Goal: Information Seeking & Learning: Learn about a topic

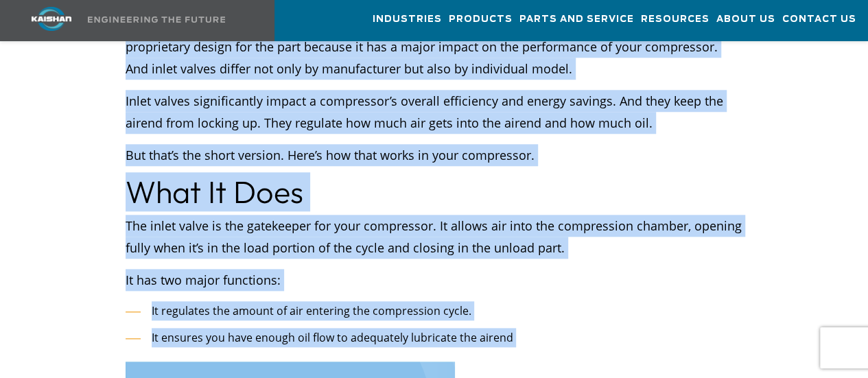
scroll to position [729, 0]
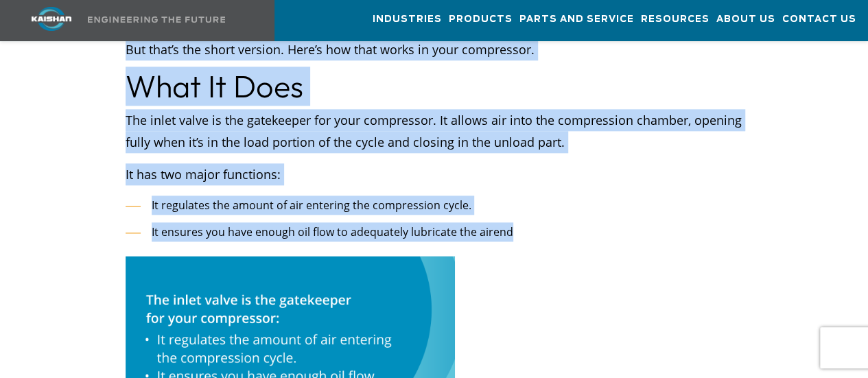
drag, startPoint x: 129, startPoint y: 198, endPoint x: 519, endPoint y: 185, distance: 390.6
copy div "lo ipsum dolor sit a consectetur adipis el sed doeiusmod tem incididunt ut labo…"
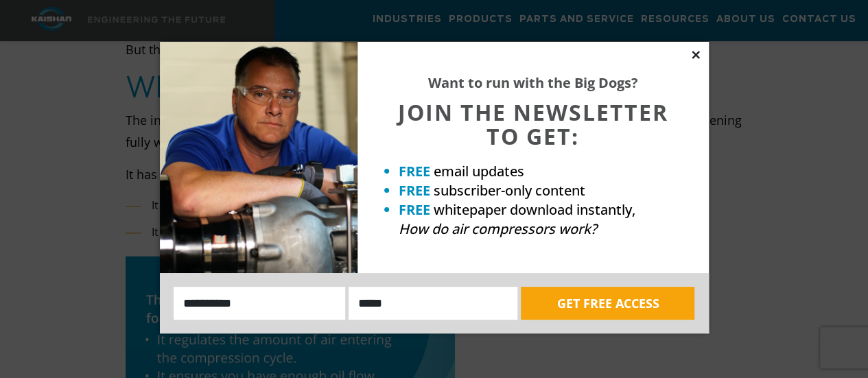
click at [694, 55] on icon at bounding box center [696, 55] width 8 height 8
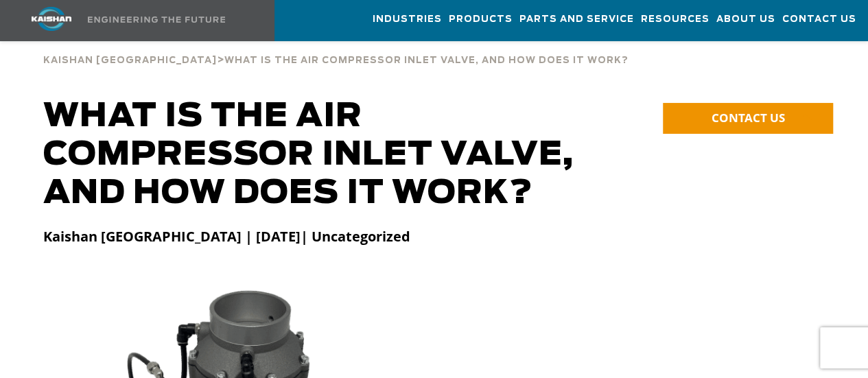
scroll to position [0, 0]
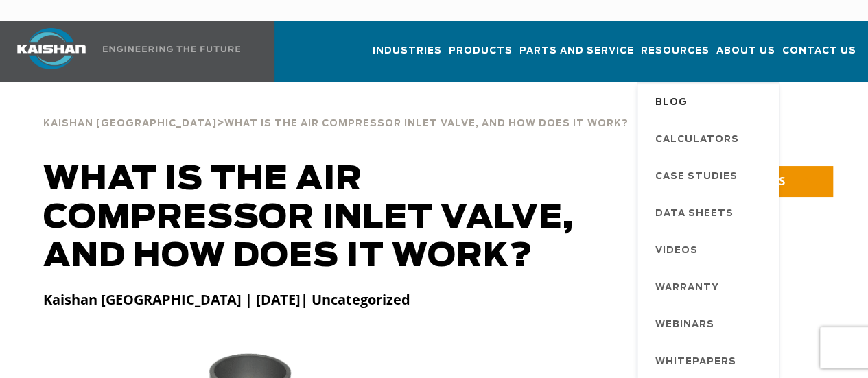
click at [655, 91] on span "Blog" at bounding box center [671, 102] width 32 height 23
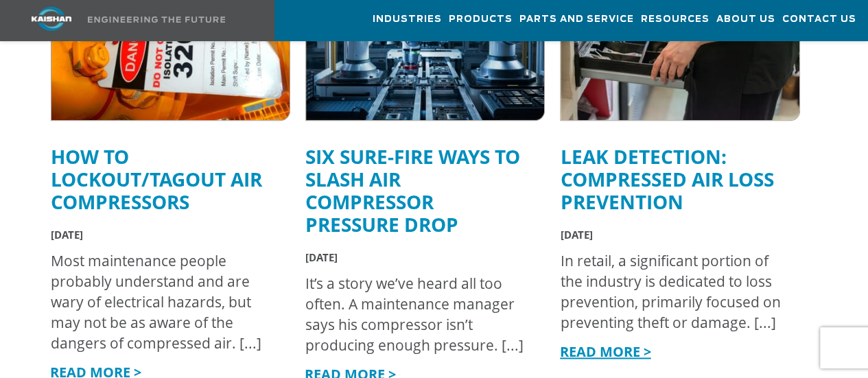
scroll to position [679, 0]
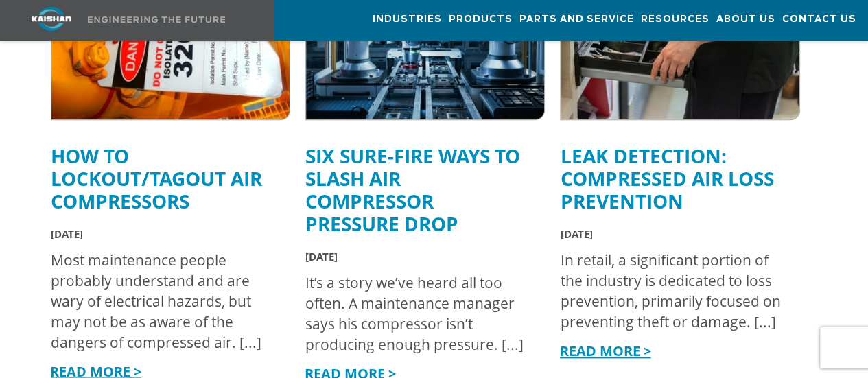
click at [139, 145] on h4 "How to Lockout/Tagout Air Compressors" at bounding box center [164, 179] width 226 height 68
click at [91, 362] on link "READ MORE >" at bounding box center [95, 371] width 91 height 19
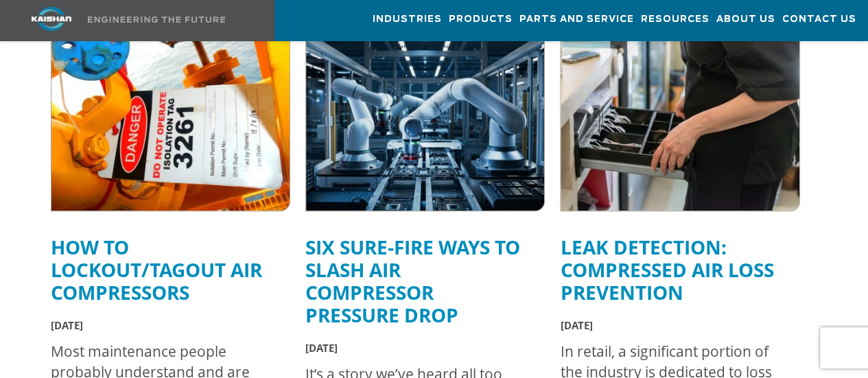
scroll to position [588, 0]
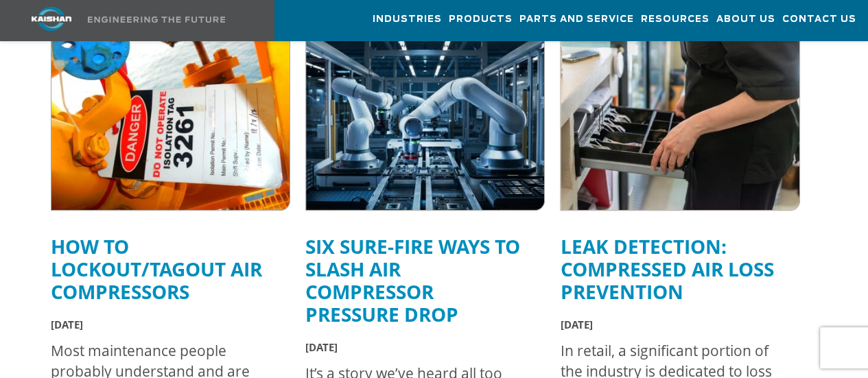
drag, startPoint x: 449, startPoint y: 377, endPoint x: 263, endPoint y: 272, distance: 212.9
click at [263, 272] on h4 "How to Lockout/Tagout Air Compressors" at bounding box center [164, 269] width 226 height 68
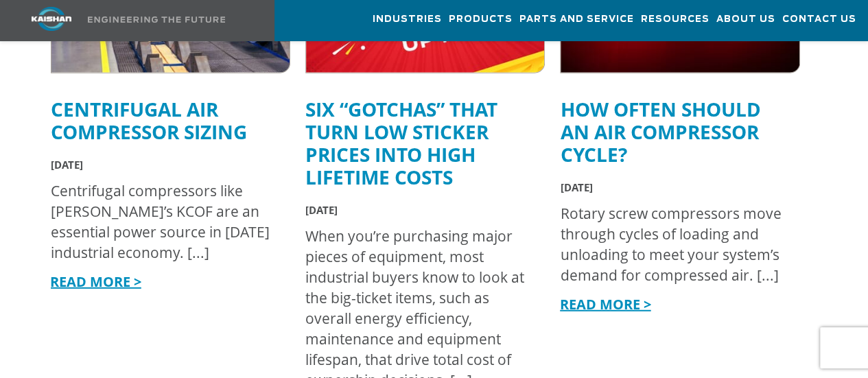
scroll to position [1714, 0]
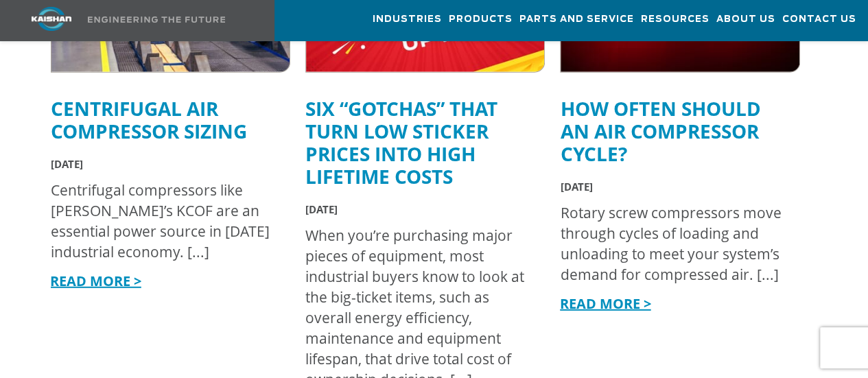
click at [614, 294] on link "READ MORE >" at bounding box center [604, 303] width 91 height 19
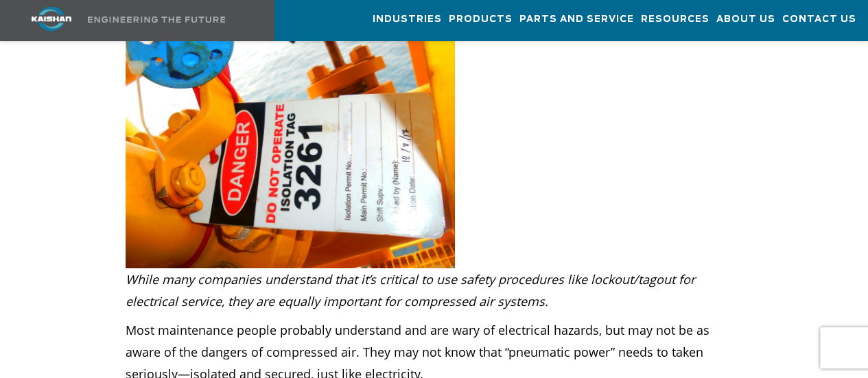
scroll to position [274, 0]
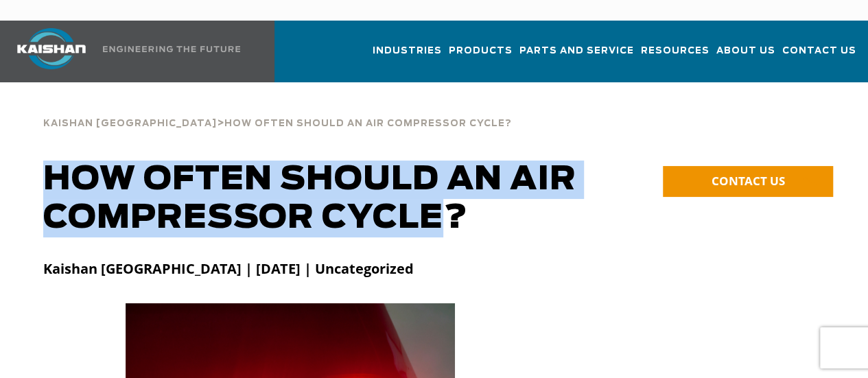
drag, startPoint x: 46, startPoint y: 152, endPoint x: 442, endPoint y: 196, distance: 398.3
click at [442, 196] on h1 "How Often Should an Air Compressor Cycle?" at bounding box center [334, 199] width 583 height 77
copy h1 "How Often Should an Air Compressor Cycle"
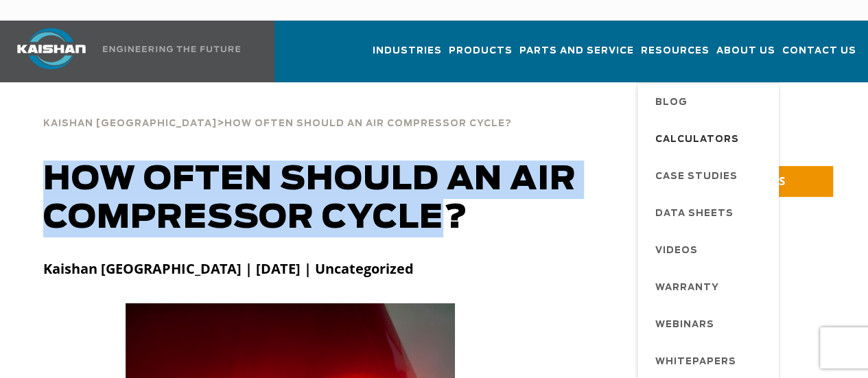
click at [662, 128] on span "Calculators" at bounding box center [697, 139] width 84 height 23
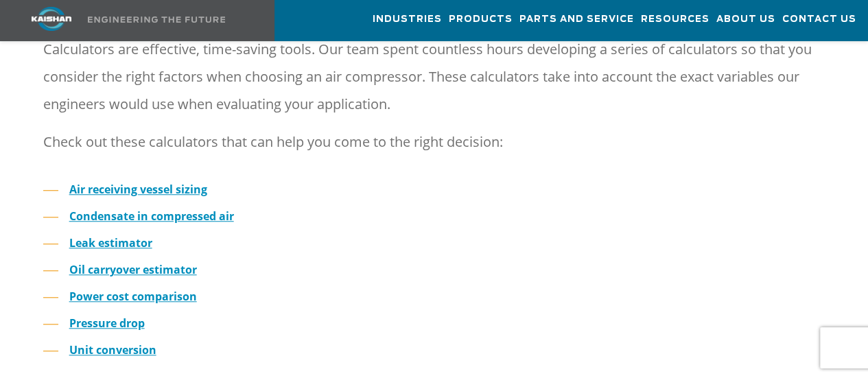
scroll to position [462, 0]
